Goal: Information Seeking & Learning: Learn about a topic

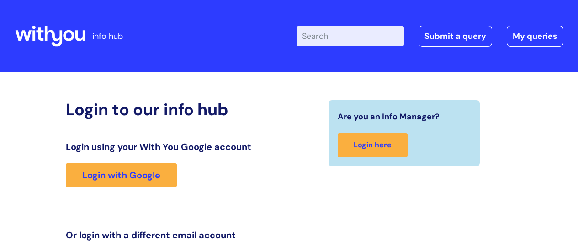
scroll to position [139, 0]
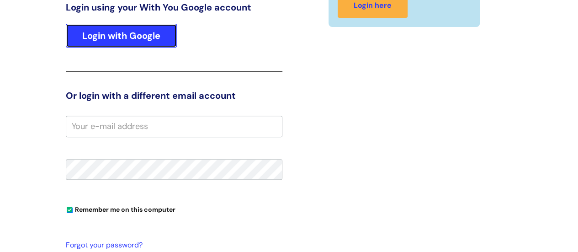
click at [135, 33] on link "Login with Google" at bounding box center [121, 36] width 111 height 24
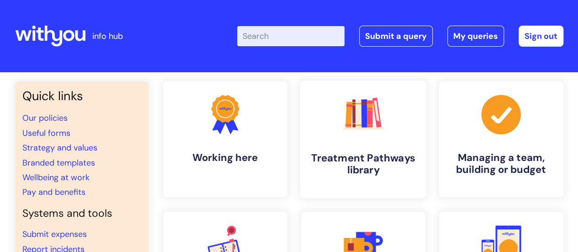
click at [371, 136] on icon ".cls-1{fill:#f89b22;}.cls-1,.cls-2,.cls-3,.cls-4,.cls-5,.cls-6,.cls-7{stroke-wi…" at bounding box center [362, 113] width 45 height 45
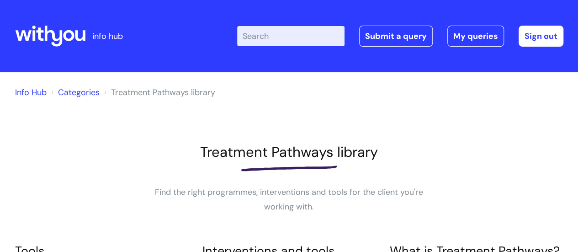
click at [263, 38] on input "Enter your search term here..." at bounding box center [290, 36] width 107 height 20
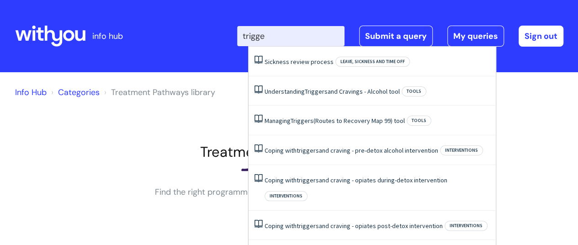
type input "trigger"
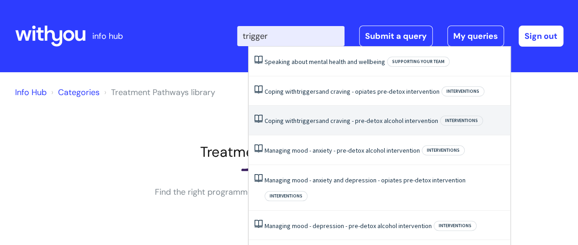
click at [321, 124] on link "Coping with triggers and craving - pre-detox alcohol intervention" at bounding box center [351, 120] width 174 height 8
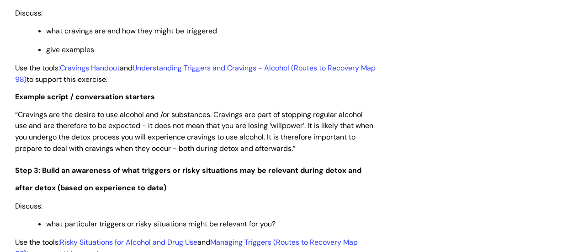
scroll to position [1247, 0]
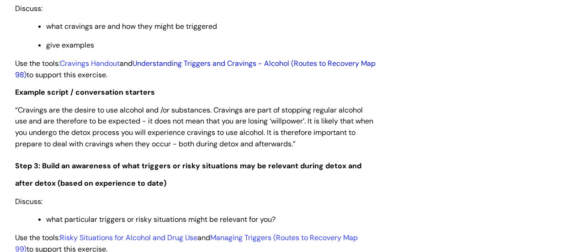
click at [180, 63] on link "Understanding Triggers and Cravings - Alcohol (Routes to Recovery Map 98)" at bounding box center [195, 68] width 360 height 21
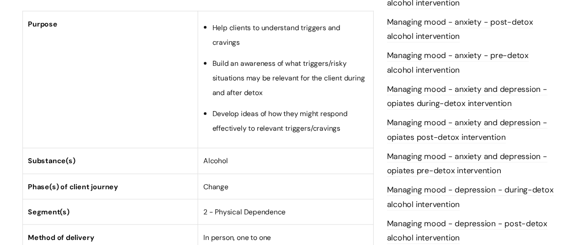
scroll to position [0, 0]
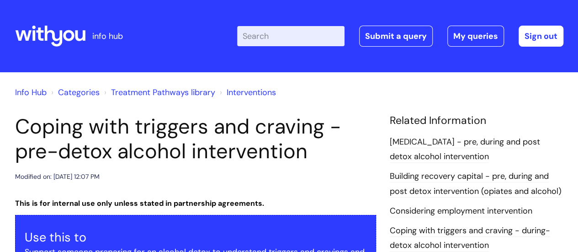
click at [279, 41] on input "Enter your search term here..." at bounding box center [290, 36] width 107 height 20
type input "map 1"
click button "Search" at bounding box center [0, 0] width 0 height 0
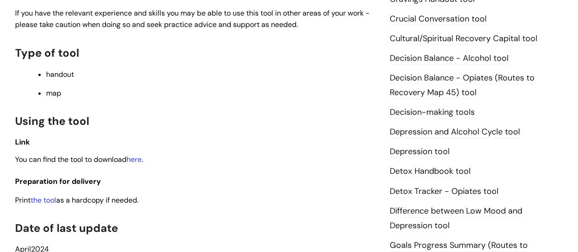
scroll to position [432, 0]
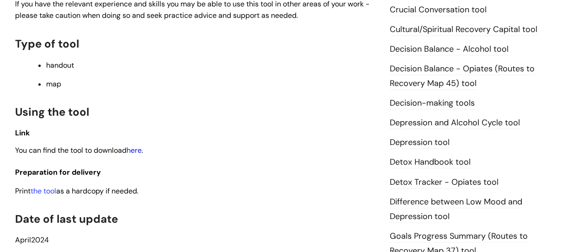
click at [137, 153] on link "here" at bounding box center [133, 150] width 15 height 10
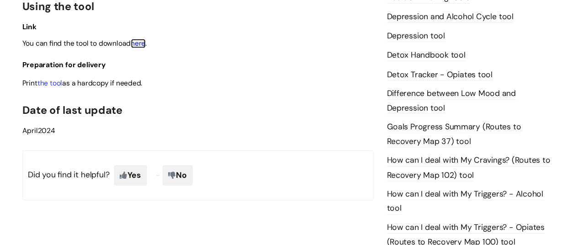
scroll to position [0, 0]
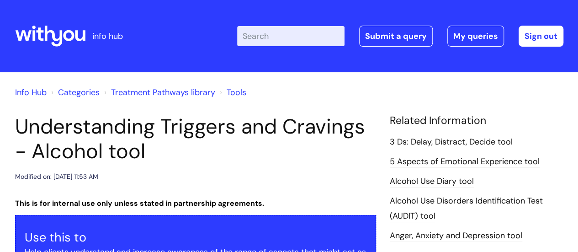
click at [268, 41] on input "Enter your search term here..." at bounding box center [290, 36] width 107 height 20
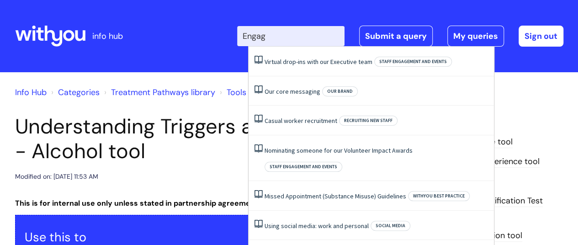
type input "Engage"
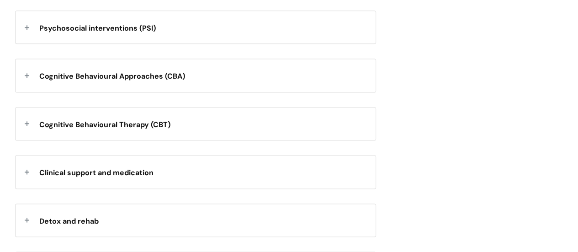
scroll to position [591, 0]
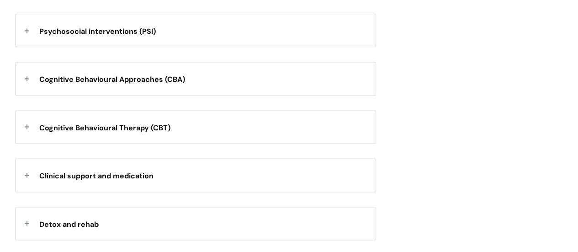
click at [168, 84] on span "Cognitive Behavioural Approaches (CBA)" at bounding box center [112, 79] width 146 height 10
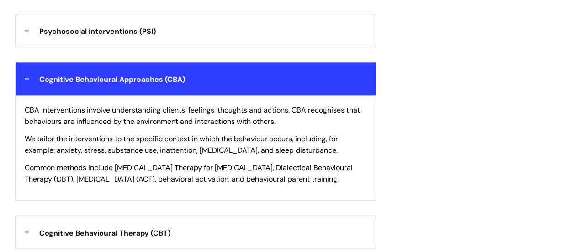
click at [456, 85] on div "How we work with clients Modified on: [DATE] 3:46 PM We want to see a world whe…" at bounding box center [289, 83] width 562 height 1121
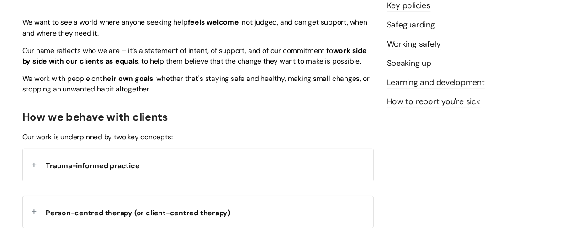
scroll to position [0, 0]
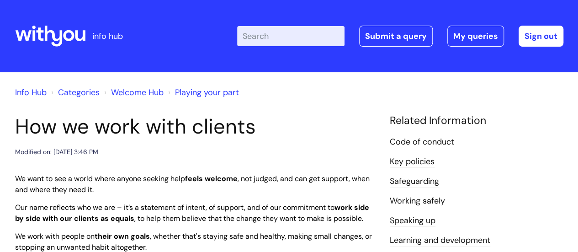
click at [267, 38] on input "Enter your search term here..." at bounding box center [290, 36] width 107 height 20
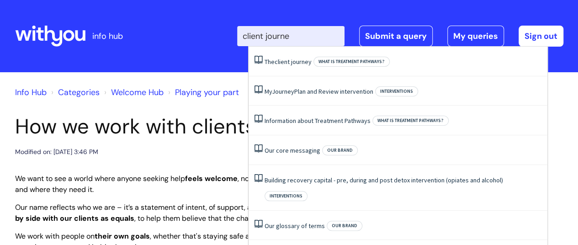
type input "client journey"
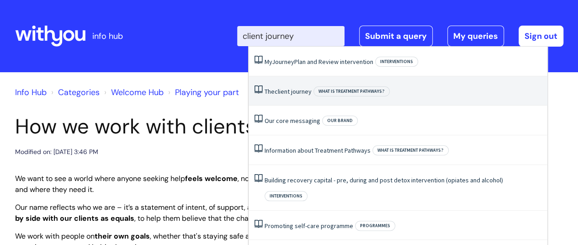
click at [288, 93] on span "client" at bounding box center [281, 91] width 15 height 8
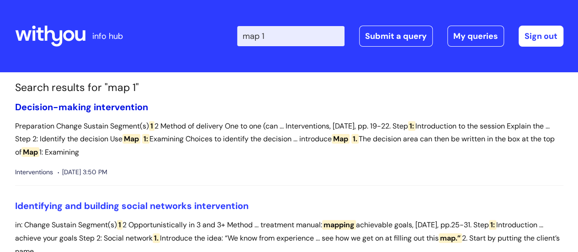
click at [96, 109] on link "Decision-making intervention" at bounding box center [81, 107] width 133 height 12
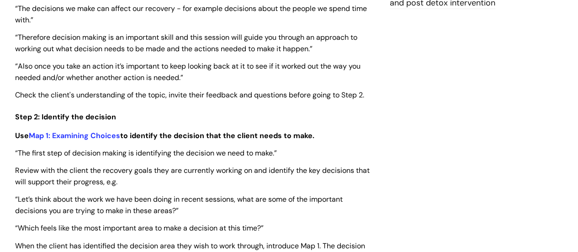
scroll to position [1179, 0]
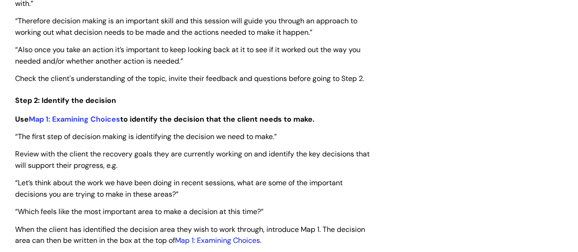
click at [237, 238] on link "Map 1: Examining Choices" at bounding box center [217, 240] width 85 height 10
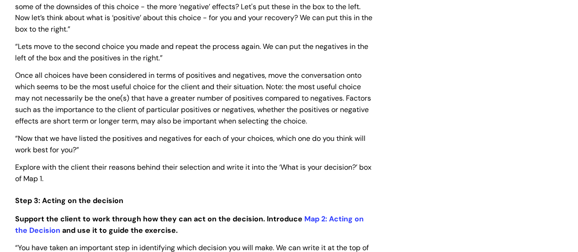
scroll to position [1612, 0]
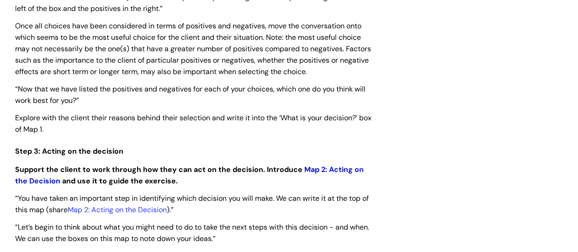
click at [339, 171] on link "Map 2: Acting on the Decision" at bounding box center [189, 174] width 348 height 21
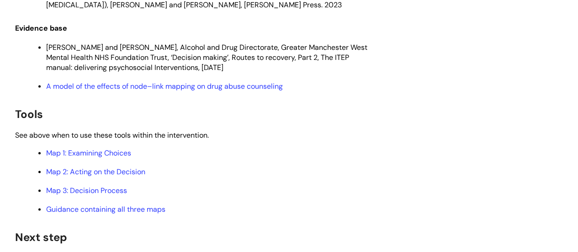
scroll to position [2615, 0]
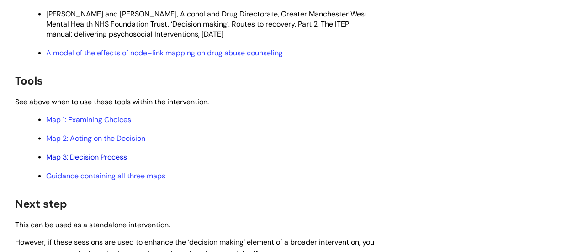
click at [113, 159] on link "Map 3: Decision Process" at bounding box center [86, 157] width 81 height 10
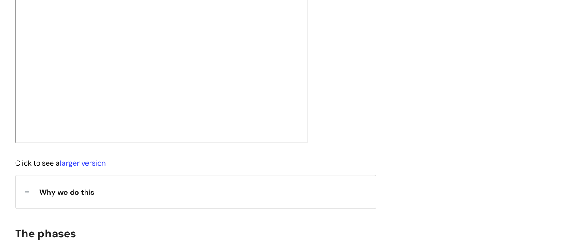
scroll to position [401, 0]
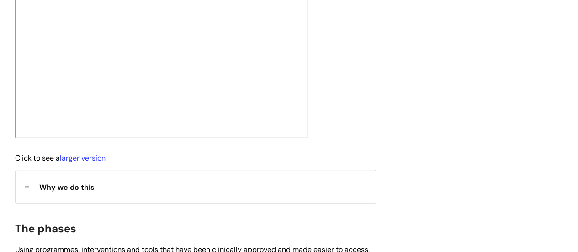
drag, startPoint x: 580, startPoint y: 46, endPoint x: 584, endPoint y: 125, distance: 79.1
click at [75, 163] on link "larger version" at bounding box center [83, 158] width 46 height 10
